Goal: Transaction & Acquisition: Purchase product/service

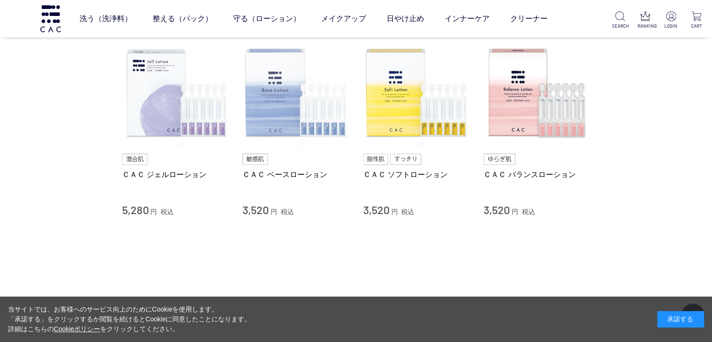
scroll to position [84, 0]
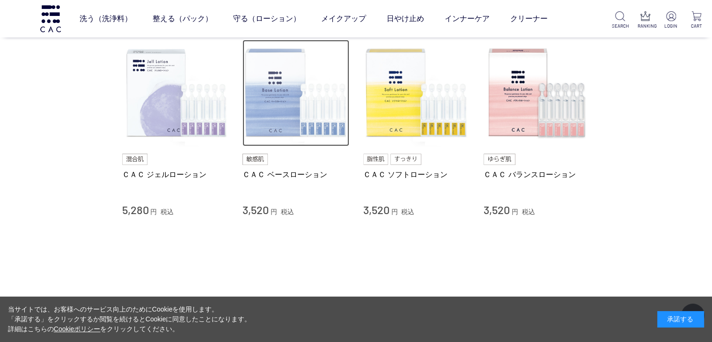
click at [279, 125] on img at bounding box center [295, 93] width 107 height 107
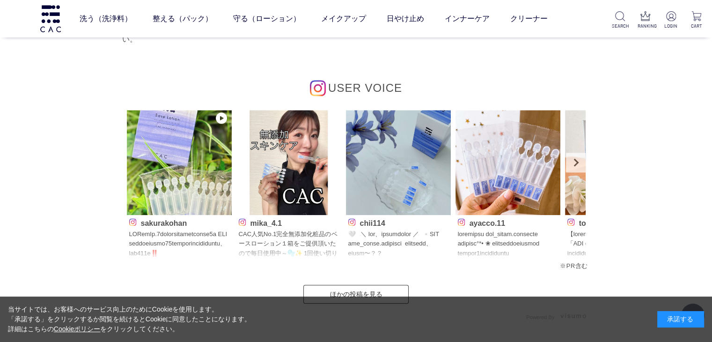
scroll to position [4539, 0]
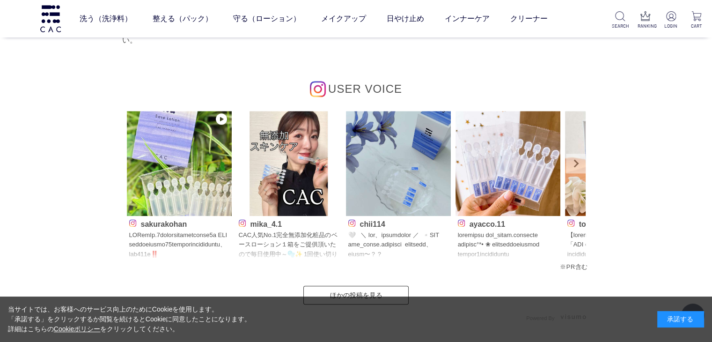
click at [576, 161] on link "Next" at bounding box center [576, 163] width 20 height 20
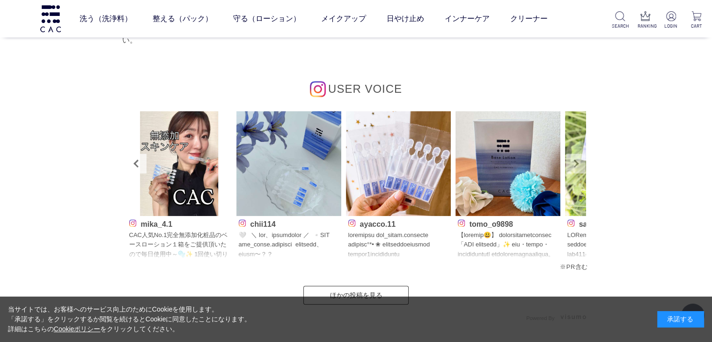
click at [576, 161] on link "Next" at bounding box center [576, 163] width 20 height 20
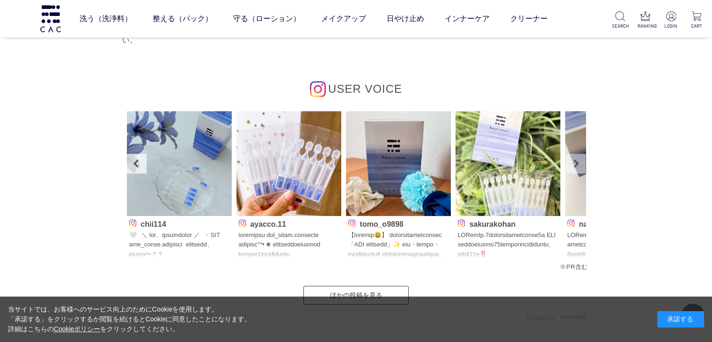
click at [576, 161] on link "Next" at bounding box center [576, 163] width 20 height 20
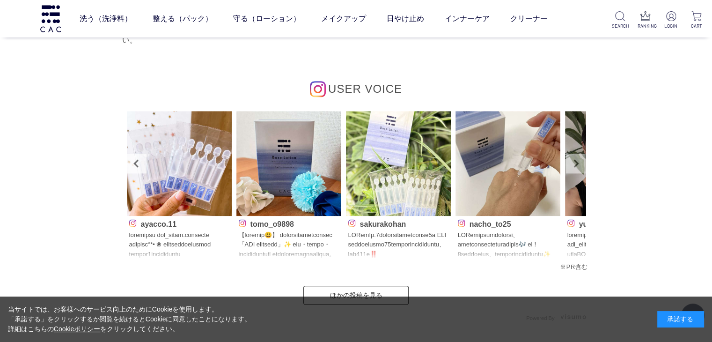
click at [576, 161] on link "Next" at bounding box center [576, 163] width 20 height 20
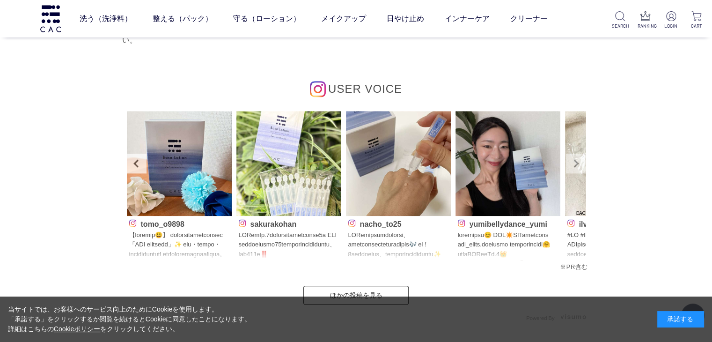
click at [574, 158] on link "Next" at bounding box center [576, 163] width 20 height 20
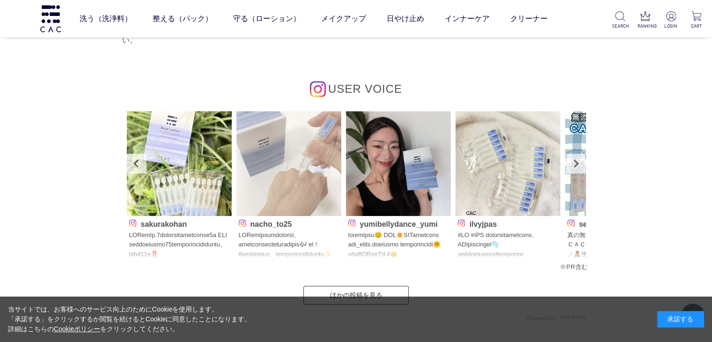
click at [307, 172] on img at bounding box center [288, 163] width 105 height 105
